Goal: Information Seeking & Learning: Check status

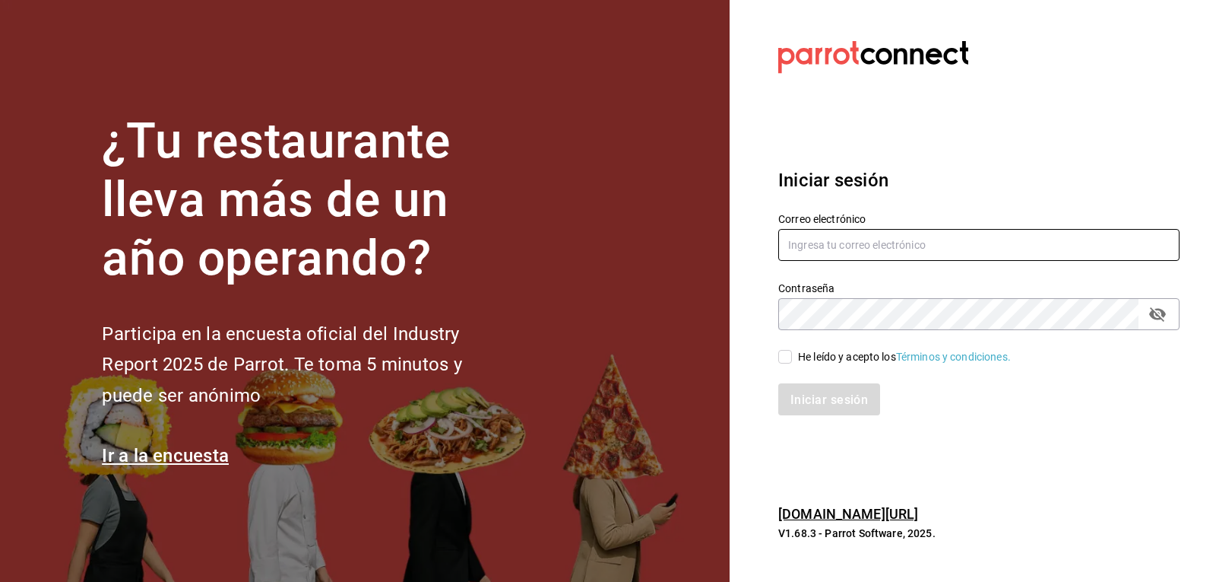
type input "israel.bernal@grupocosteno.com"
click at [783, 363] on input "He leído y acepto los Términos y condiciones." at bounding box center [785, 357] width 14 height 14
checkbox input "true"
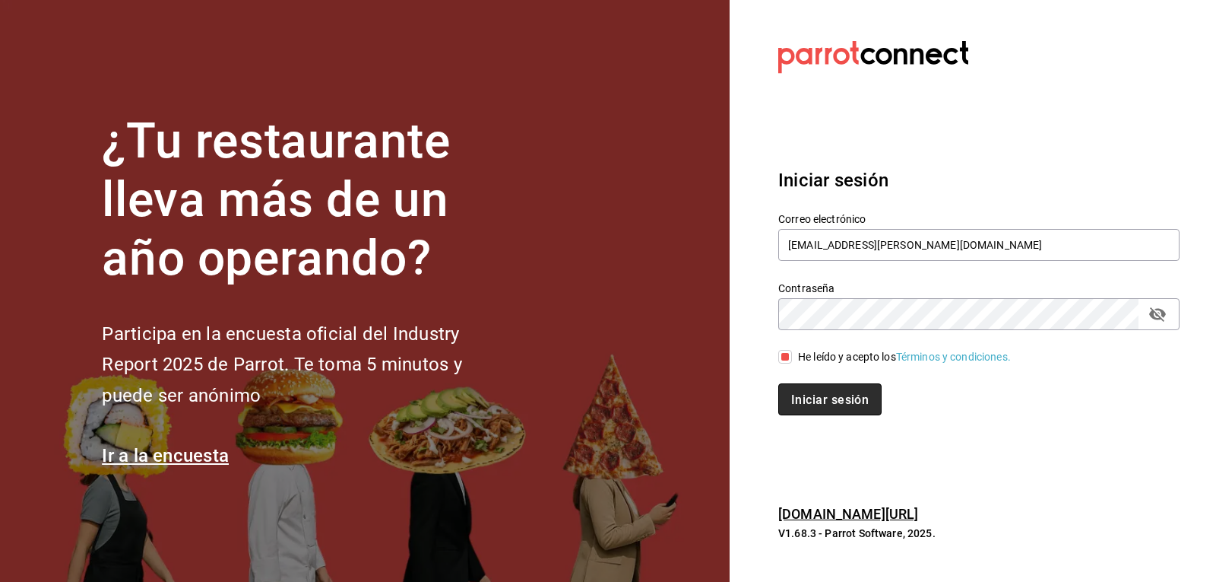
click at [810, 407] on button "Iniciar sesión" at bounding box center [829, 399] width 103 height 32
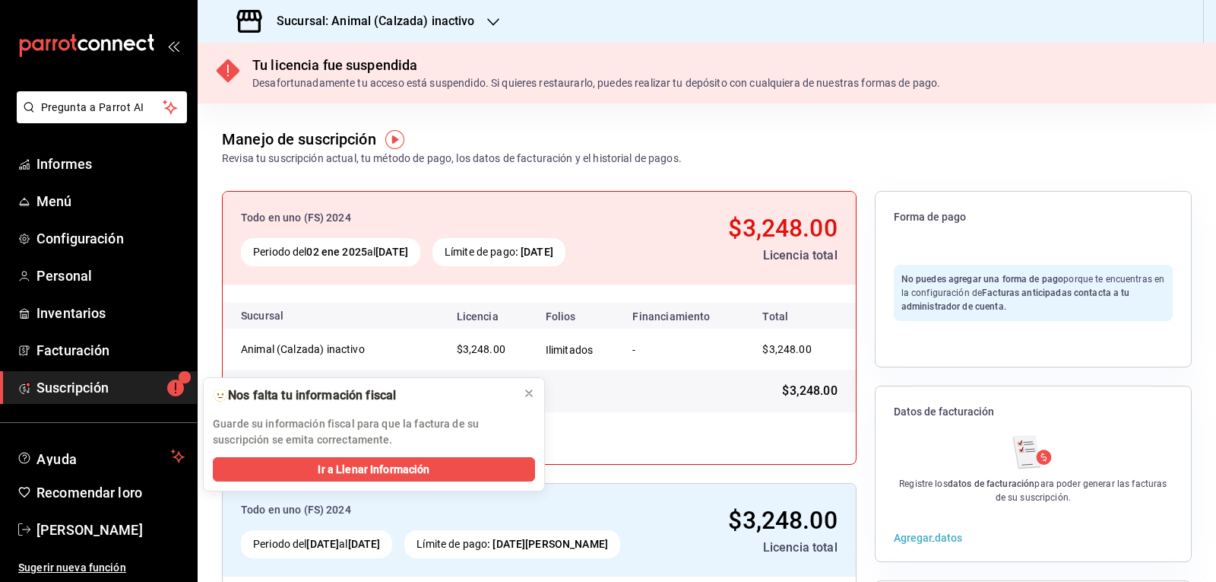
click at [488, 27] on icon "button" at bounding box center [493, 22] width 12 height 12
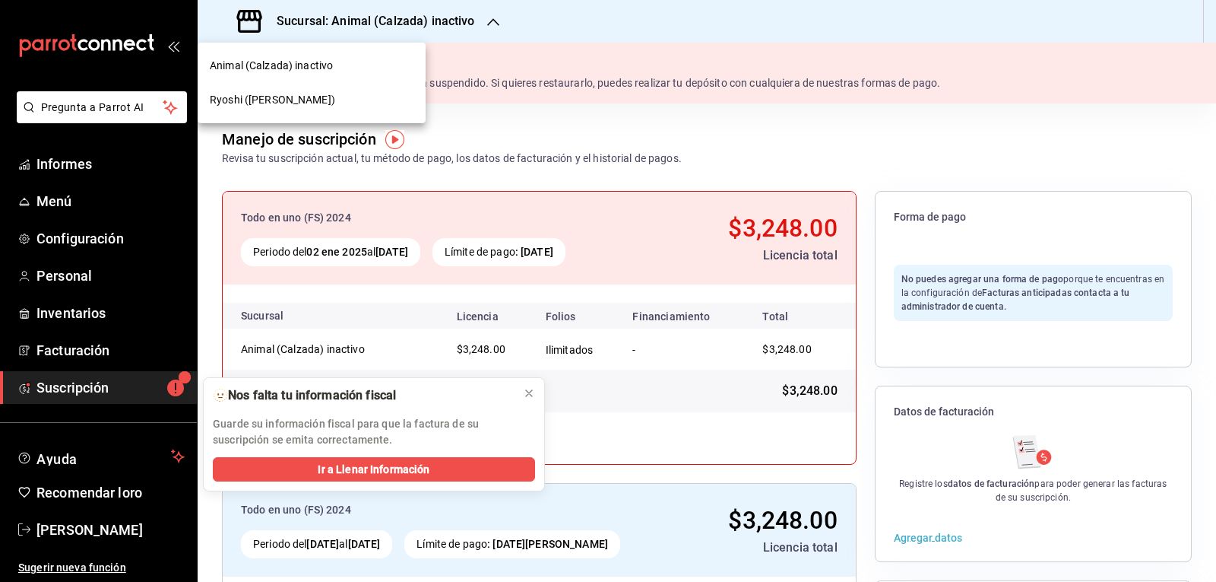
click at [267, 106] on font "Ryoshi ([PERSON_NAME])" at bounding box center [272, 100] width 125 height 12
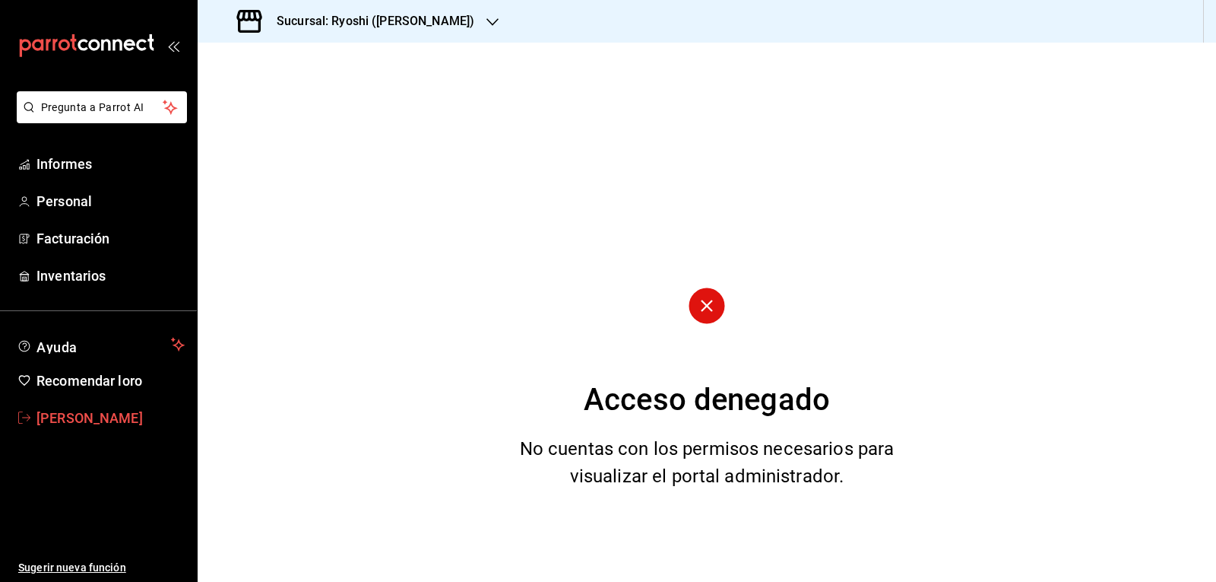
click at [109, 413] on font "[PERSON_NAME]" at bounding box center [89, 418] width 106 height 16
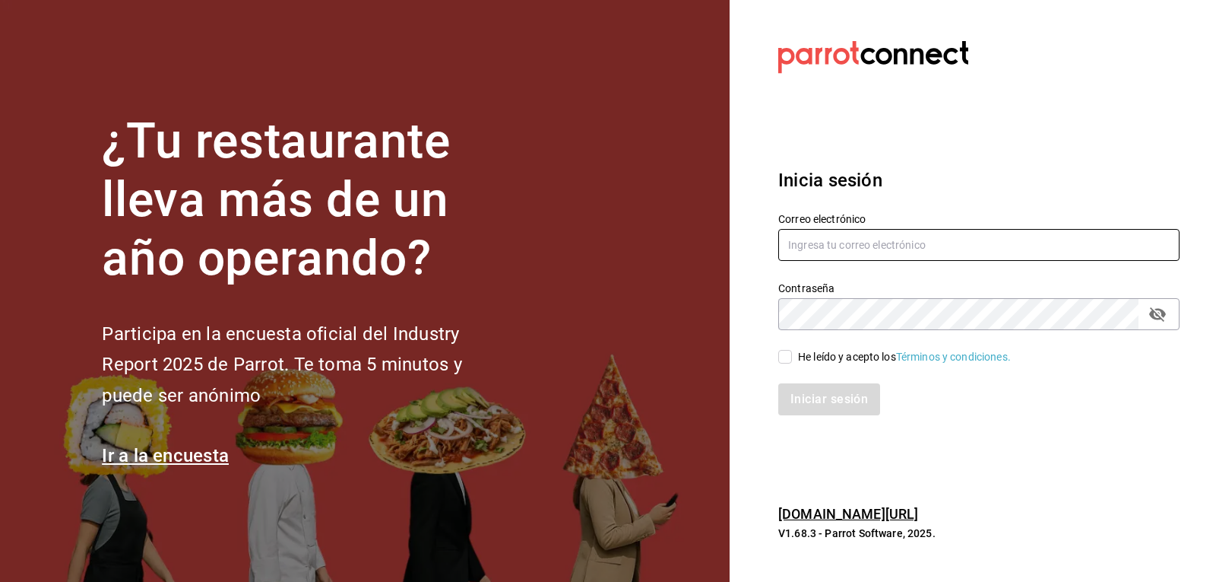
type input "[EMAIL_ADDRESS][PERSON_NAME][DOMAIN_NAME]"
click at [784, 359] on input "He leído y acepto los Términos y condiciones." at bounding box center [785, 357] width 14 height 14
checkbox input "true"
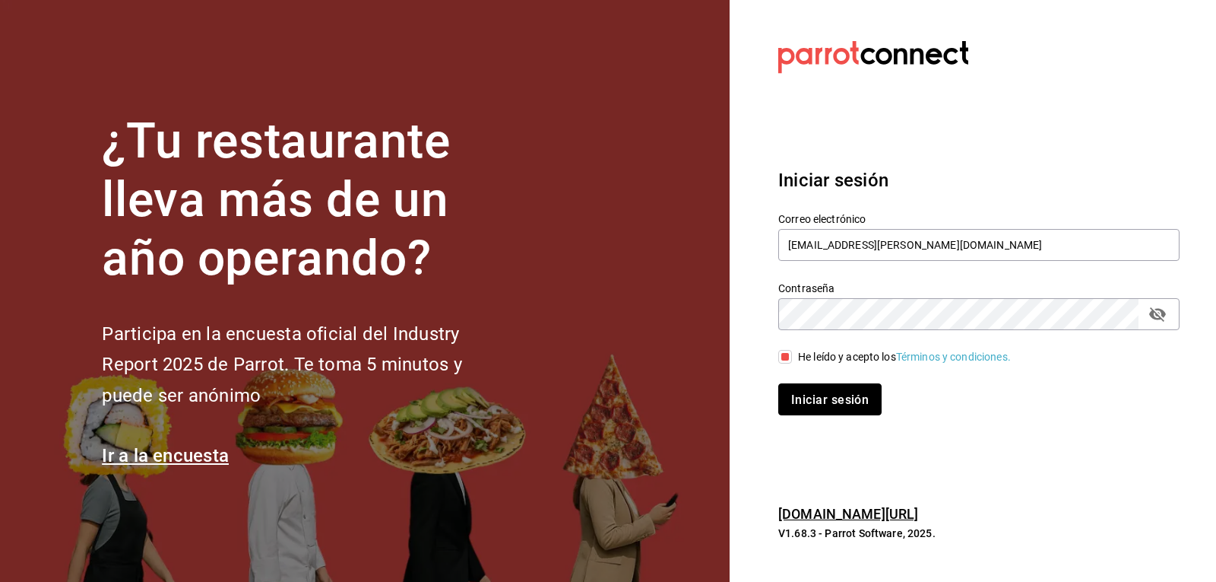
click at [811, 398] on font "Iniciar sesión" at bounding box center [830, 398] width 78 height 14
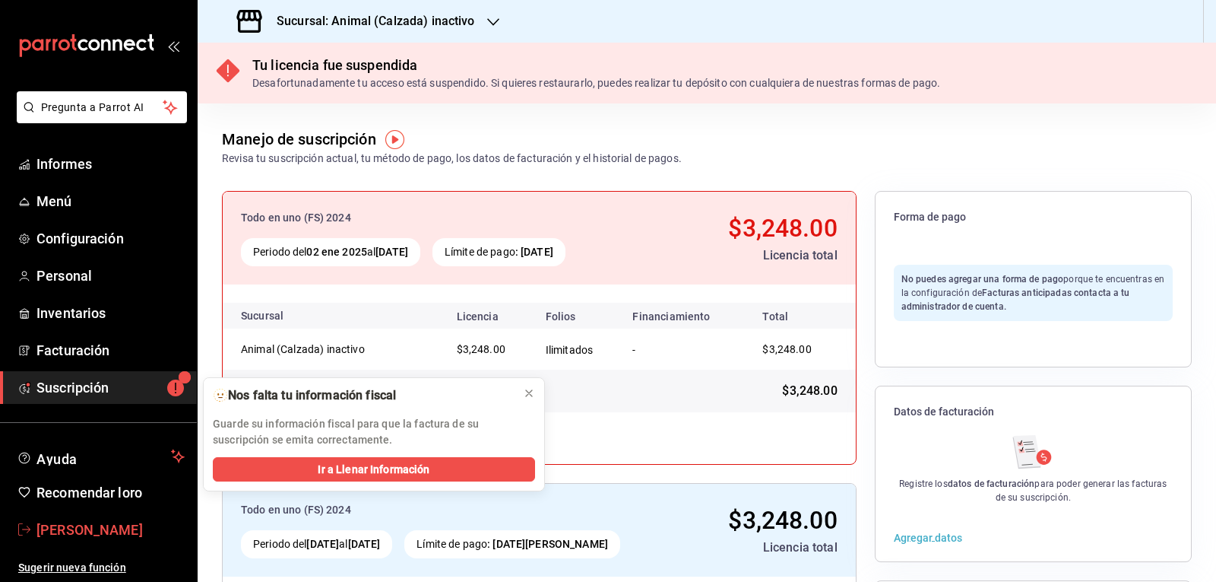
click at [49, 537] on span "[PERSON_NAME]" at bounding box center [110, 529] width 148 height 21
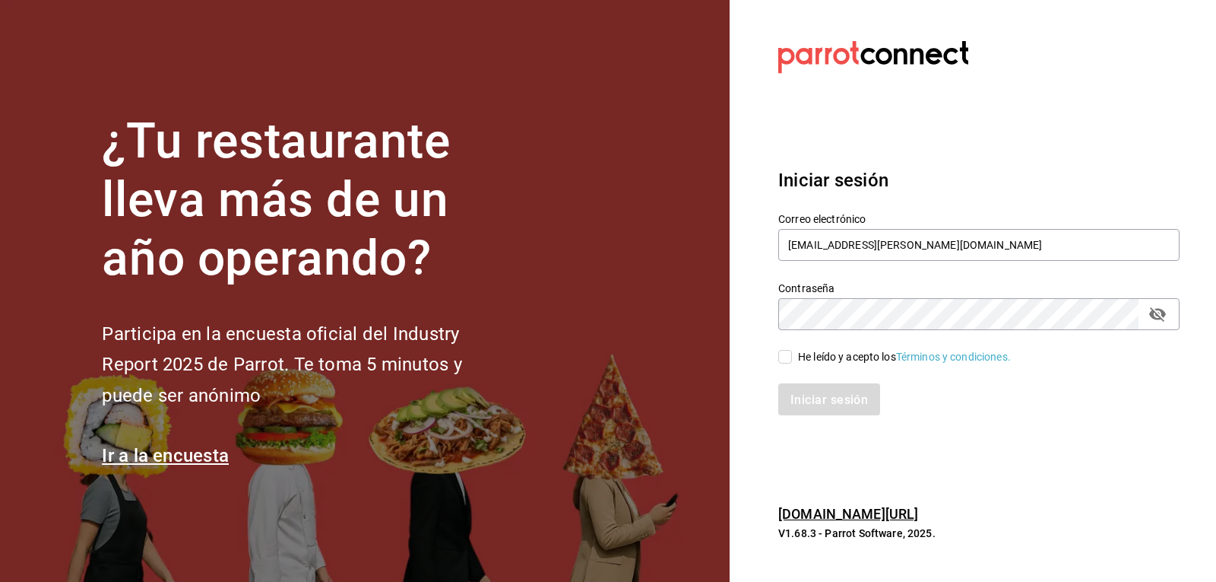
click at [788, 360] on input "He leído y acepto los Términos y condiciones." at bounding box center [785, 357] width 14 height 14
checkbox input "true"
click at [807, 404] on font "Iniciar sesión" at bounding box center [830, 398] width 78 height 14
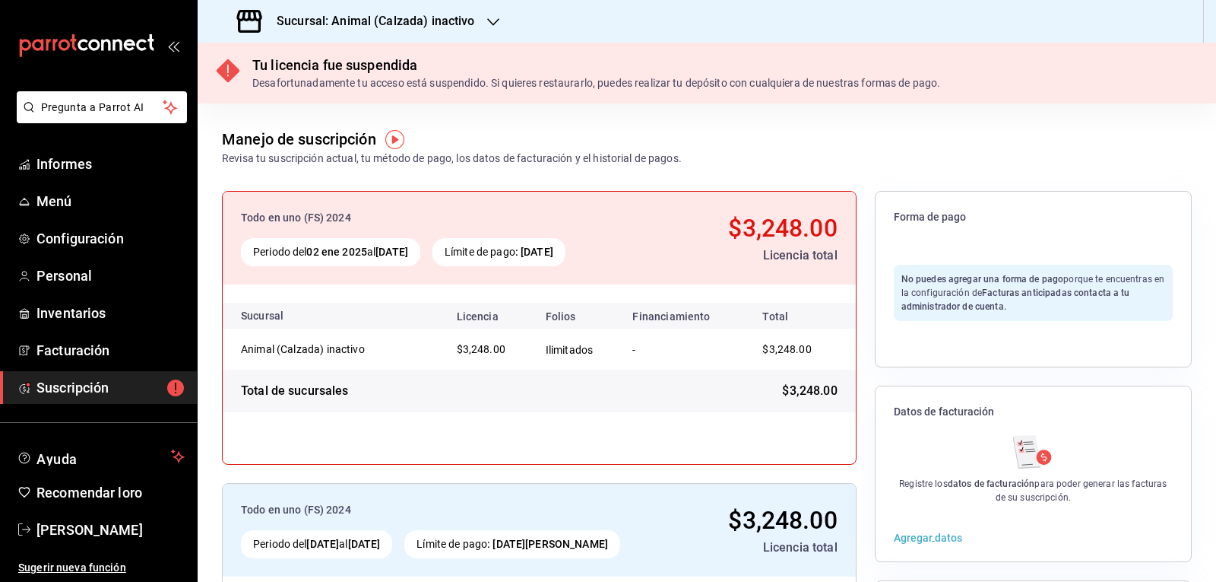
click at [490, 22] on icon "button" at bounding box center [493, 22] width 12 height 12
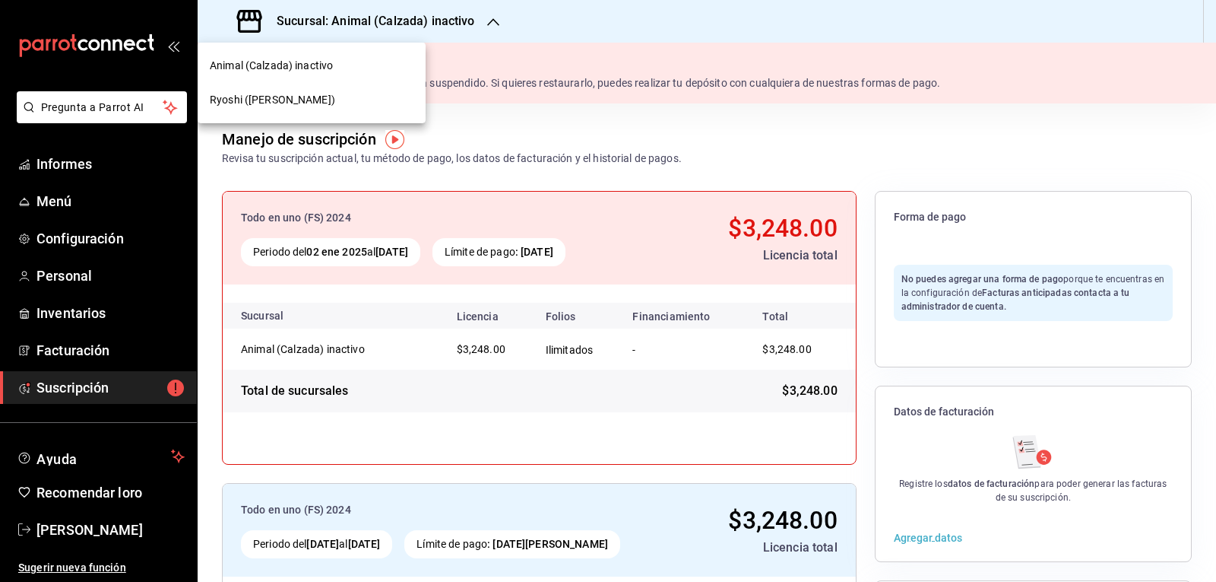
click at [254, 99] on font "Ryoshi ([PERSON_NAME])" at bounding box center [272, 100] width 125 height 12
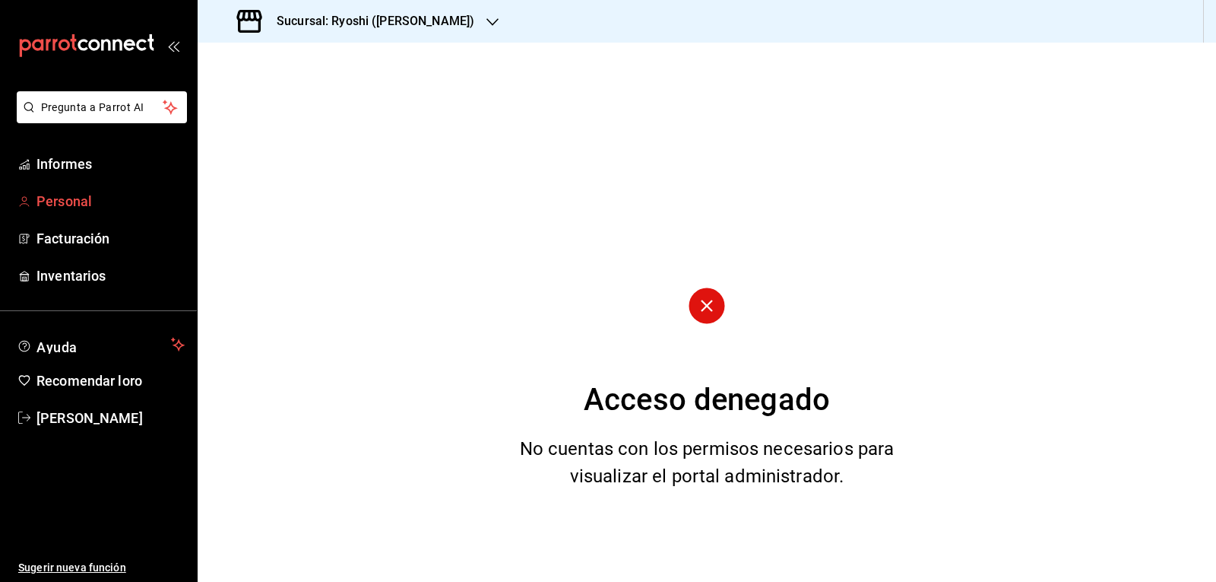
click at [65, 200] on font "Personal" at bounding box center [63, 201] width 55 height 16
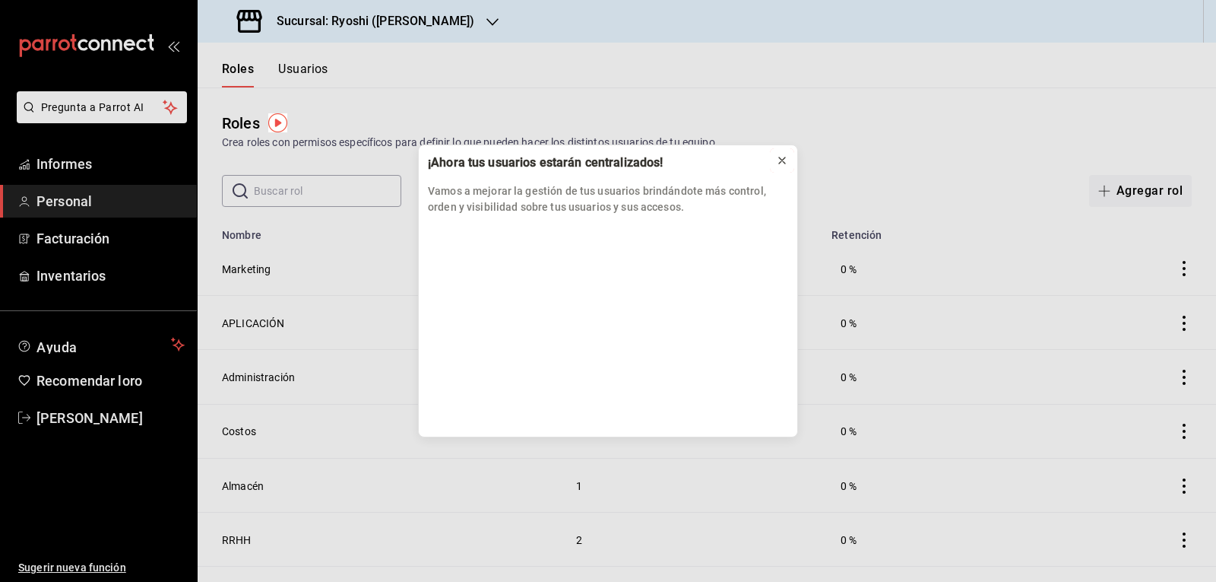
click at [777, 163] on icon at bounding box center [782, 160] width 12 height 12
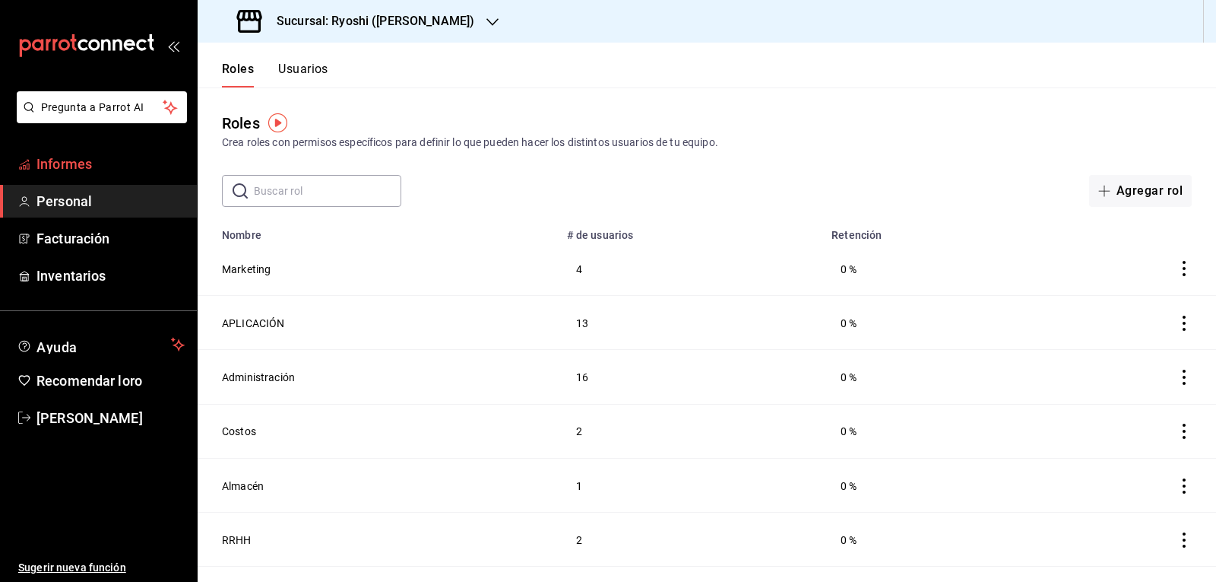
click at [89, 170] on font "Informes" at bounding box center [63, 164] width 55 height 16
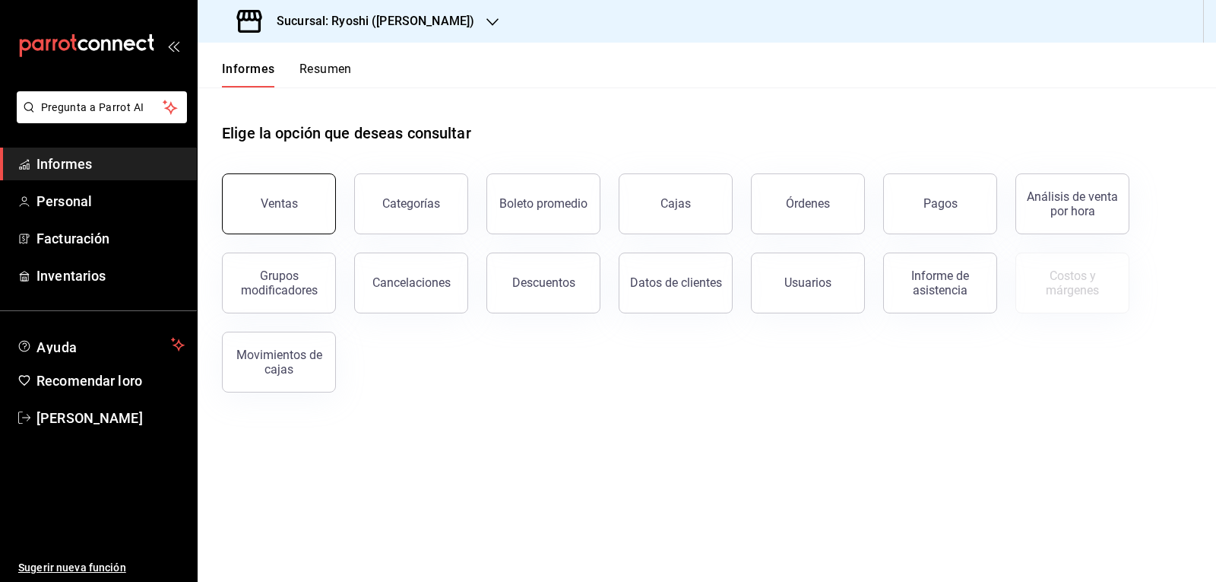
click at [279, 200] on font "Ventas" at bounding box center [279, 203] width 37 height 14
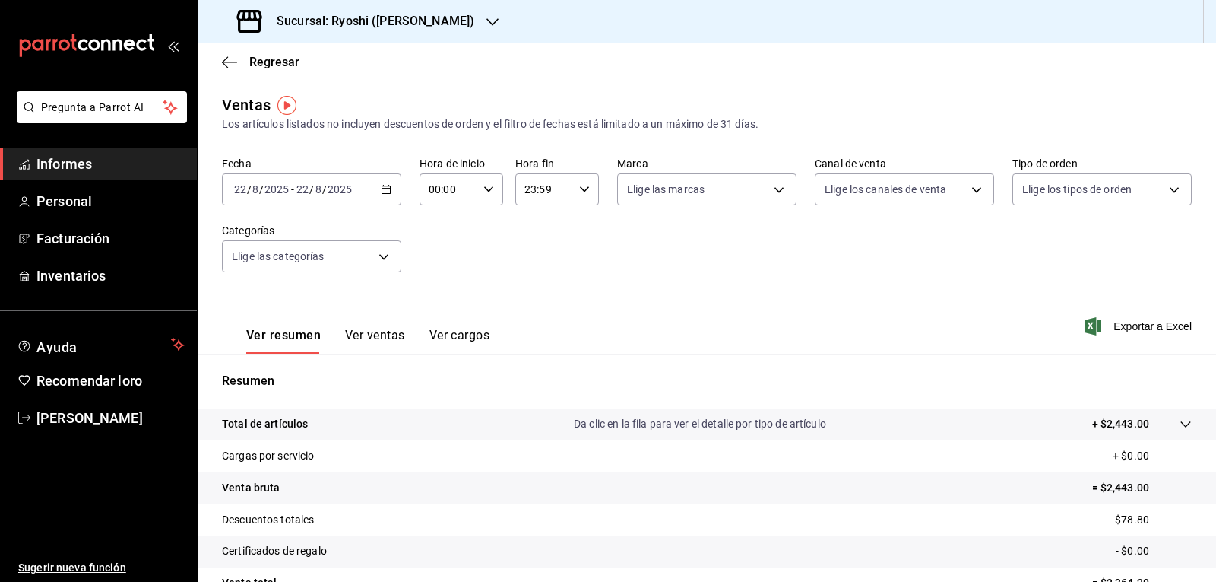
click at [382, 190] on icon "button" at bounding box center [386, 189] width 11 height 11
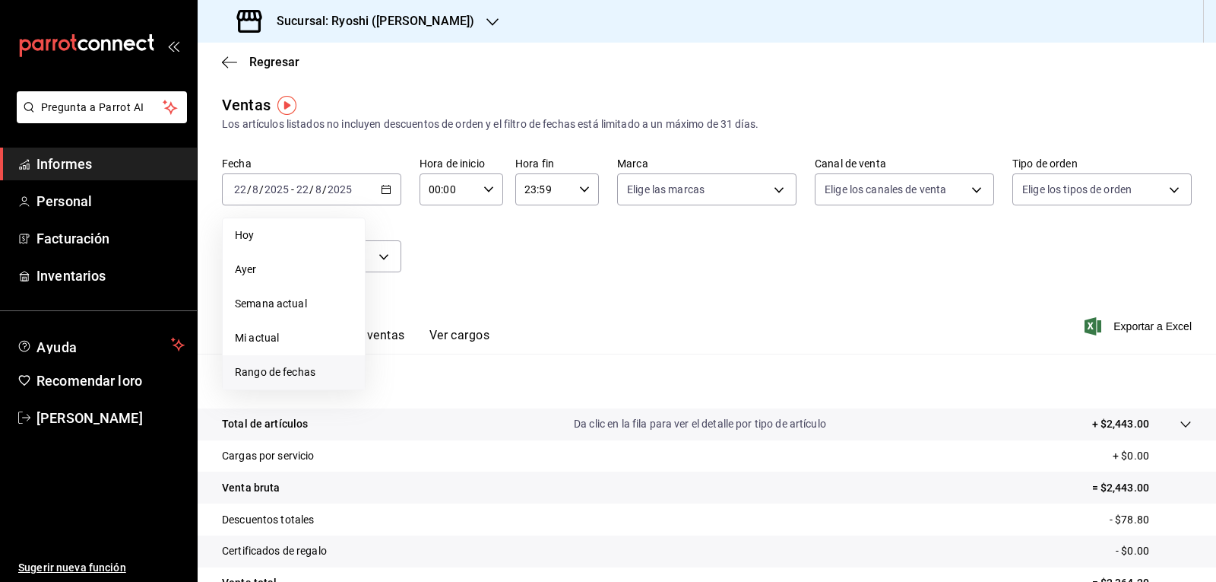
click at [300, 372] on font "Rango de fechas" at bounding box center [275, 372] width 81 height 12
click at [481, 387] on font "21" at bounding box center [478, 390] width 10 height 11
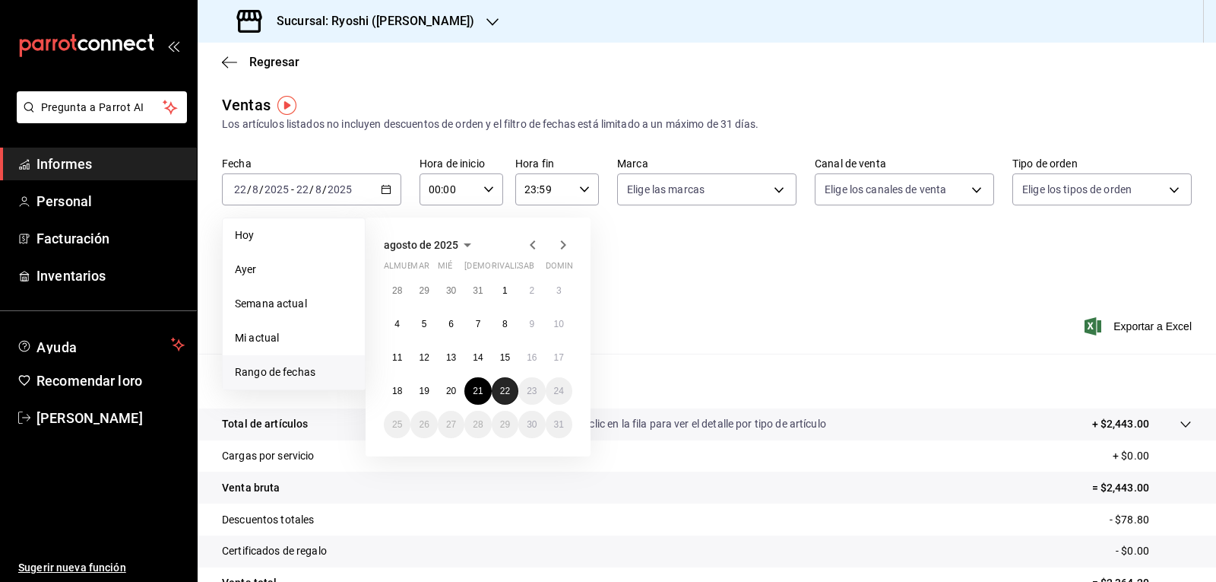
click at [502, 395] on font "22" at bounding box center [505, 390] width 10 height 11
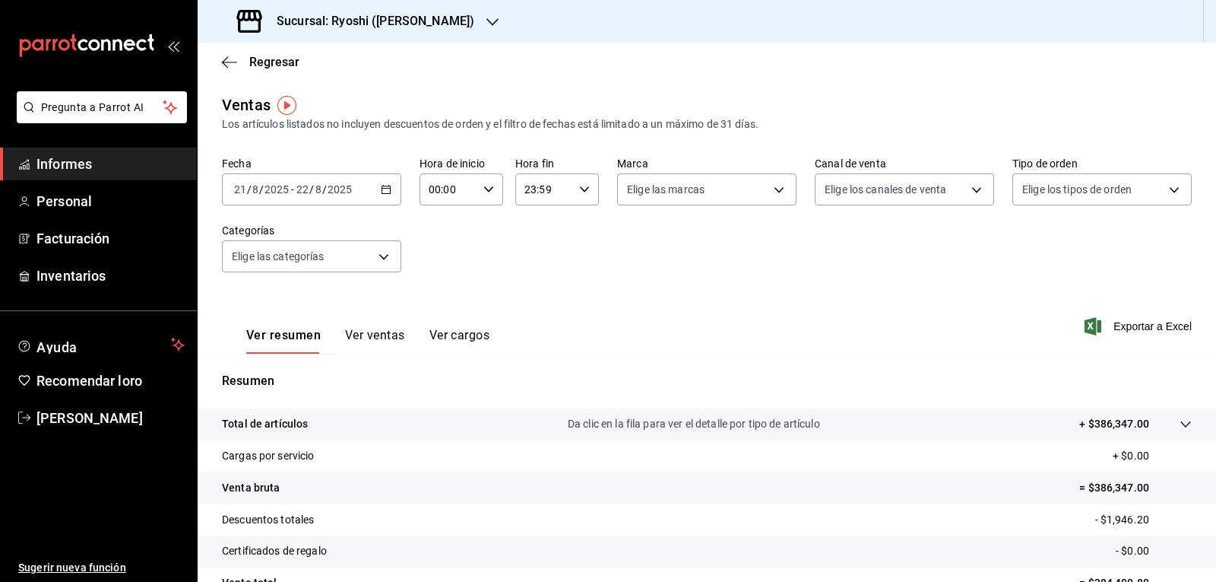
click at [484, 189] on icon "button" at bounding box center [488, 189] width 11 height 11
drag, startPoint x: 438, startPoint y: 258, endPoint x: 507, endPoint y: 243, distance: 70.8
click at [439, 258] on font "05" at bounding box center [438, 258] width 12 height 12
type input "05:00"
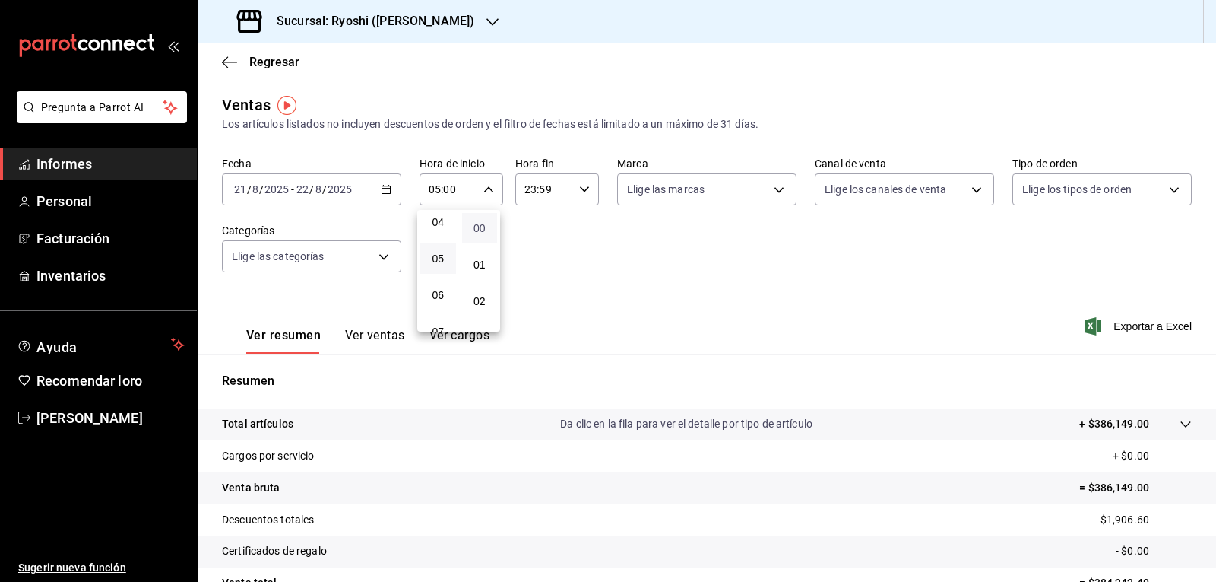
click at [480, 230] on font "00" at bounding box center [480, 228] width 12 height 12
click at [578, 187] on div at bounding box center [608, 291] width 1216 height 582
click at [580, 189] on icon "button" at bounding box center [584, 189] width 11 height 11
click at [537, 270] on font "05" at bounding box center [532, 264] width 12 height 12
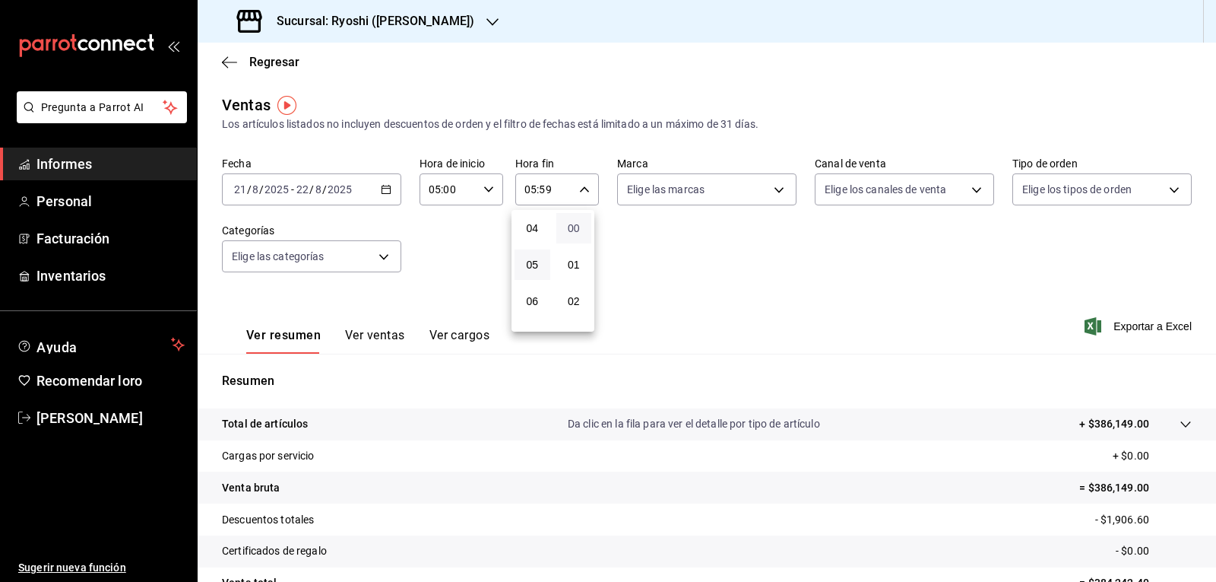
click at [578, 223] on font "00" at bounding box center [574, 228] width 12 height 12
type input "05:00"
drag, startPoint x: 1216, startPoint y: 451, endPoint x: 1214, endPoint y: 516, distance: 65.4
click at [1214, 516] on div at bounding box center [608, 291] width 1216 height 582
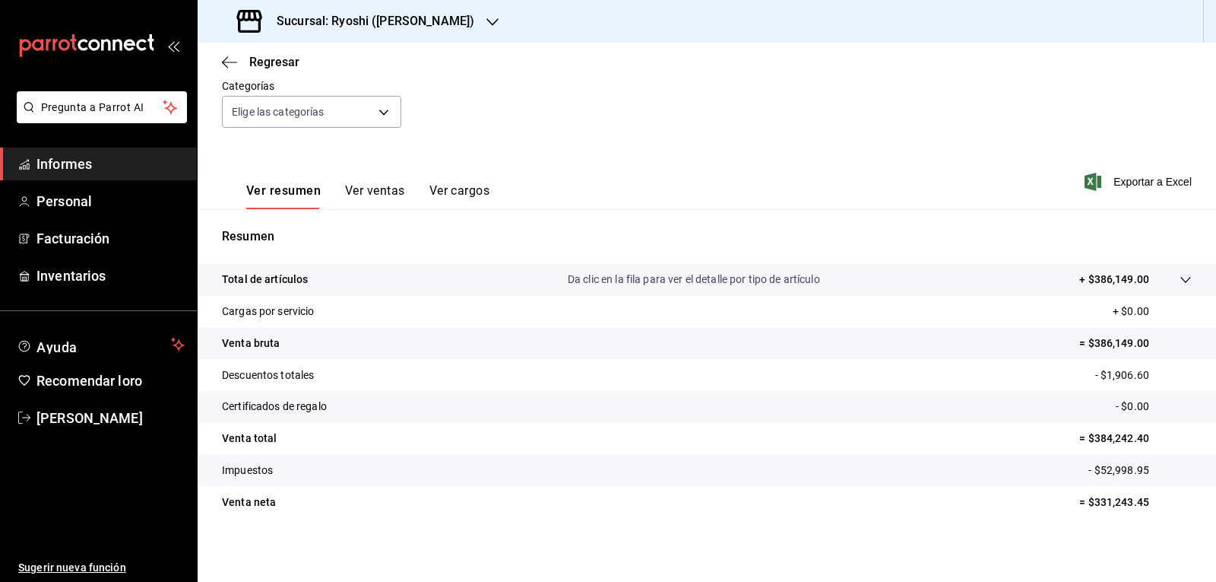
scroll to position [147, 0]
